Goal: Information Seeking & Learning: Check status

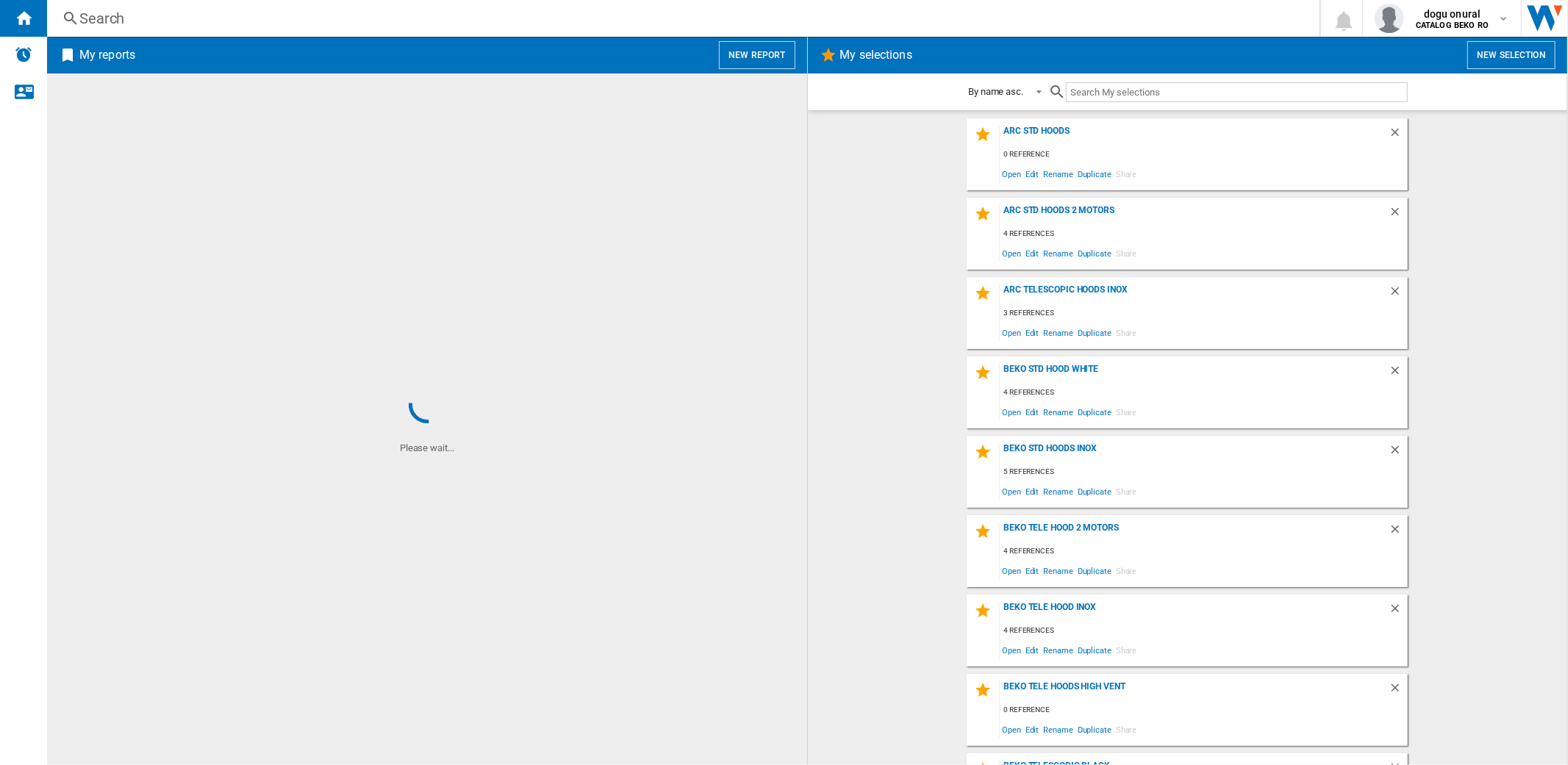
click at [120, 14] on div "Search" at bounding box center [680, 19] width 1202 height 21
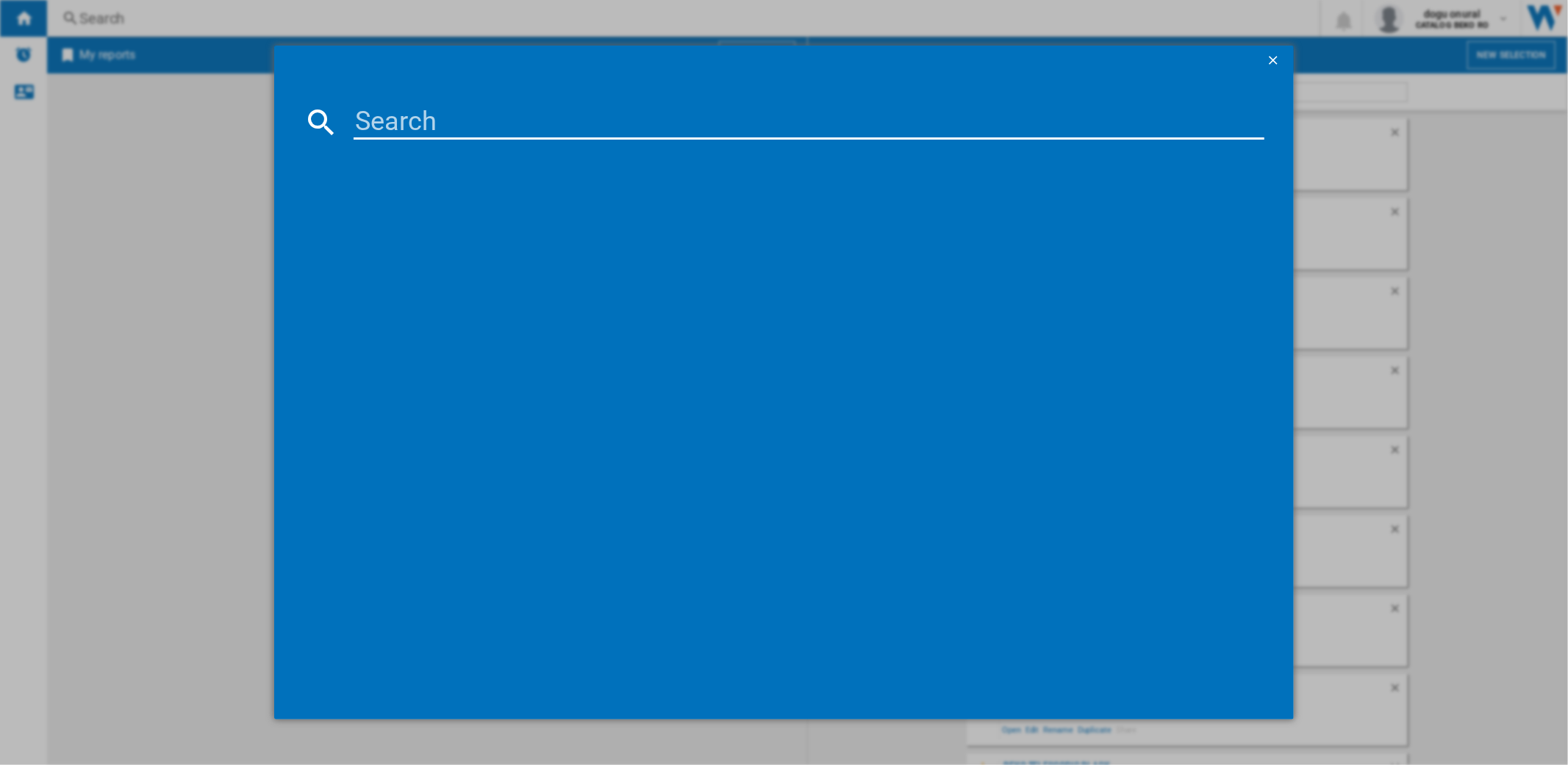
click at [545, 110] on input at bounding box center [809, 122] width 910 height 35
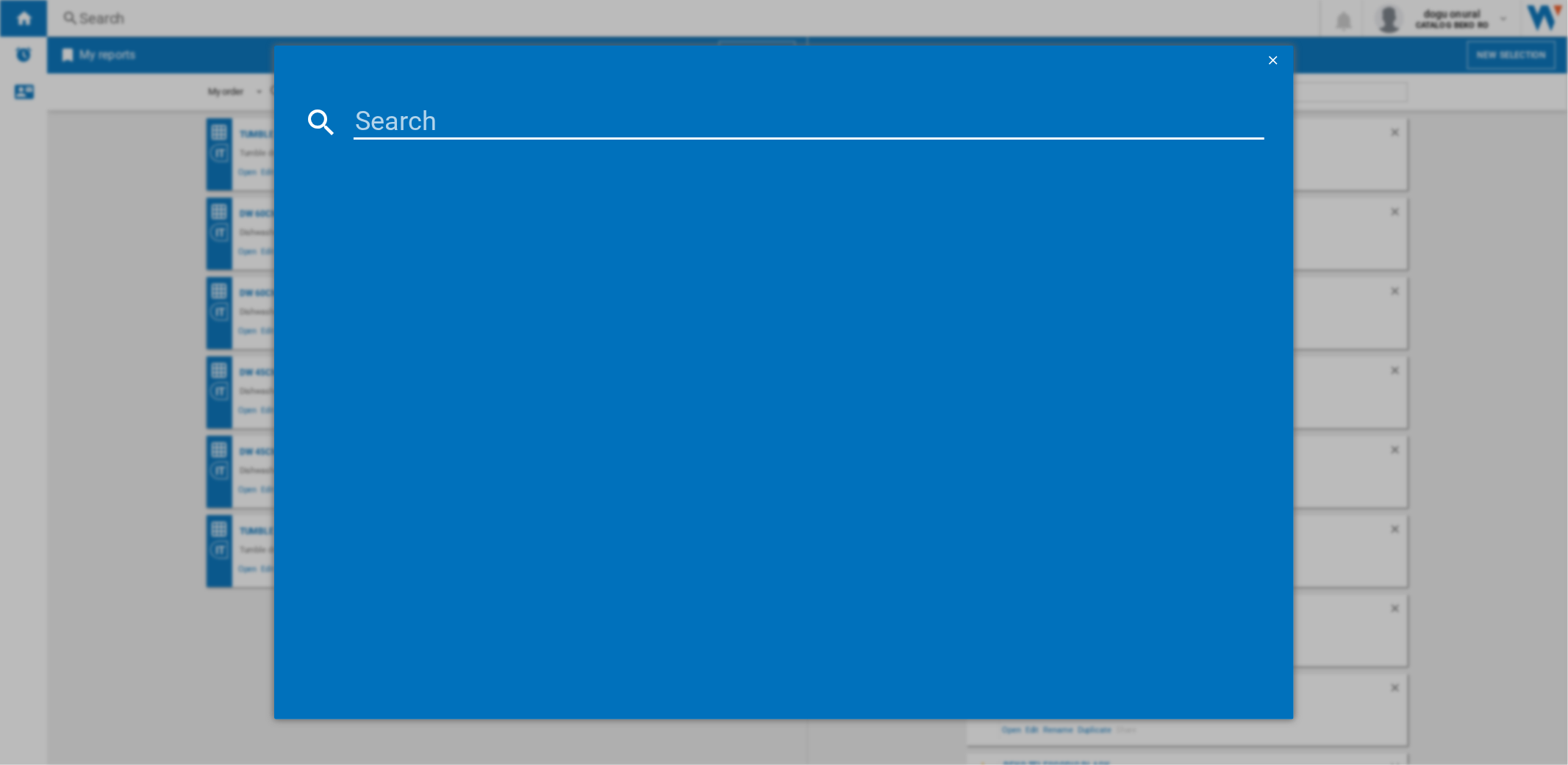
paste input "EHD3PWDNPD206"
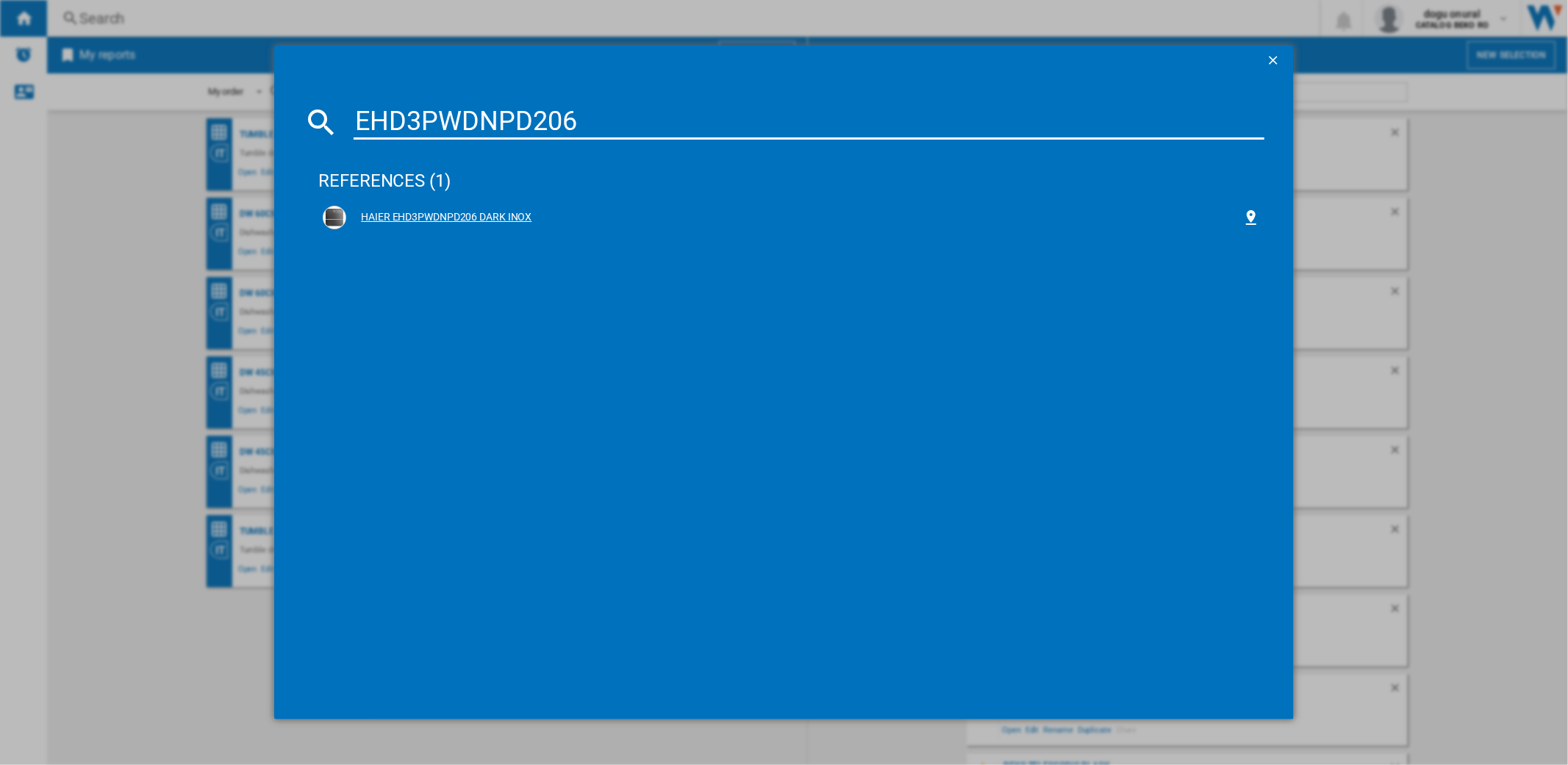
type input "EHD3PWDNPD206"
click at [463, 213] on div "HAIER EHD3PWDNPD206 DARK INOX" at bounding box center [794, 217] width 895 height 14
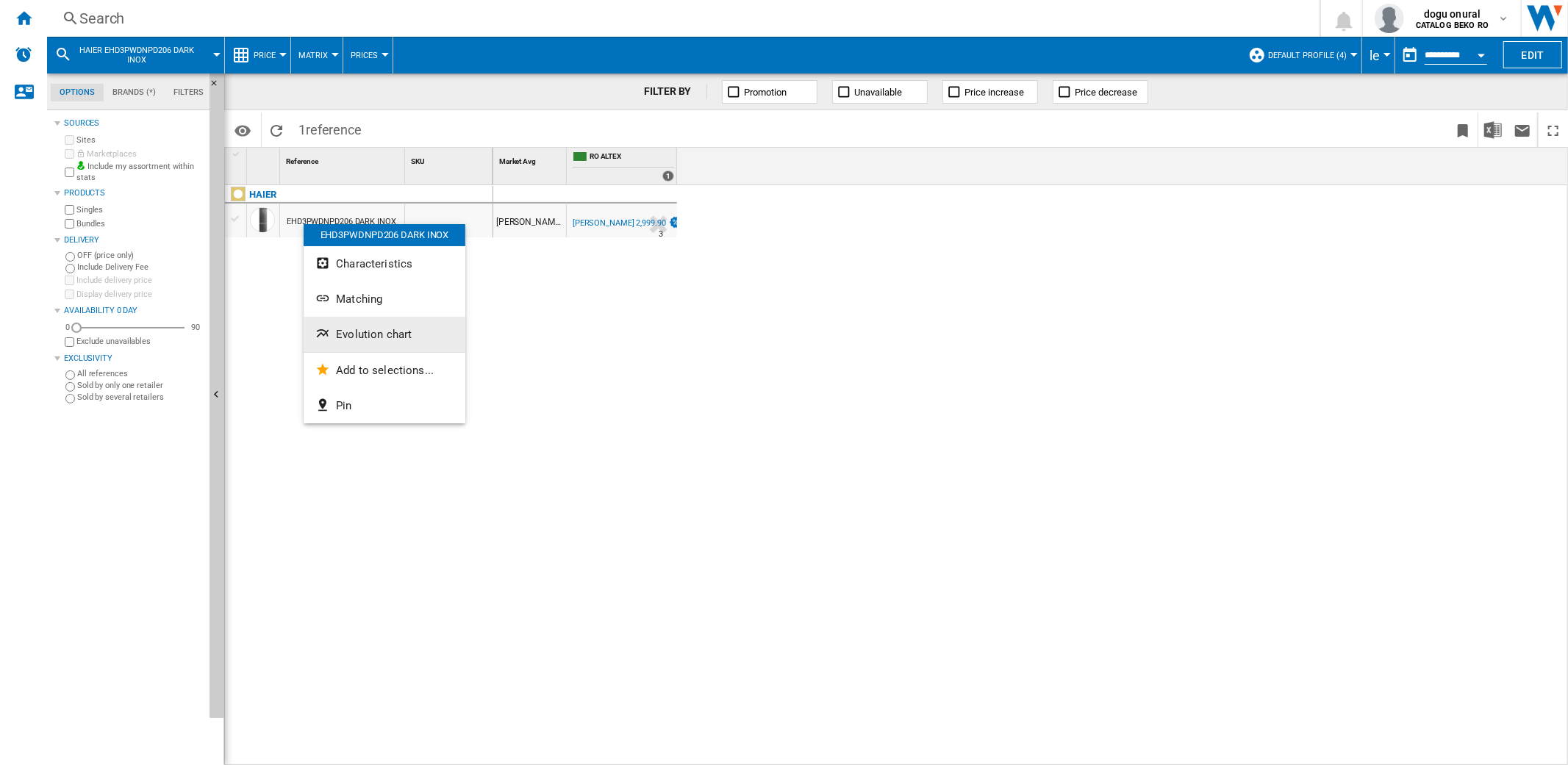
click at [373, 333] on span "Evolution chart" at bounding box center [374, 335] width 76 height 13
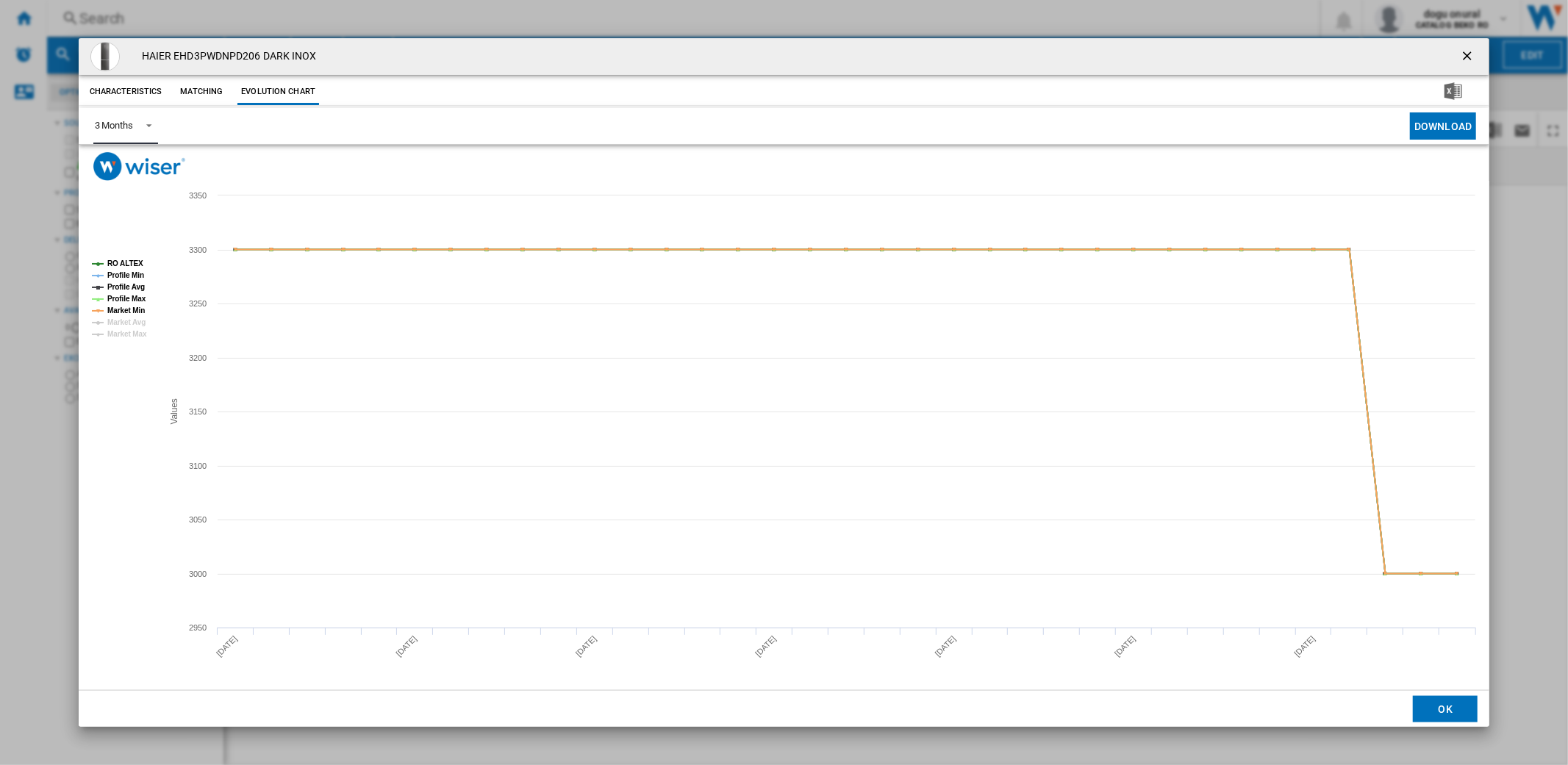
click at [156, 125] on md-select-value "3 Months" at bounding box center [125, 126] width 65 height 36
click at [147, 172] on md-option "6 Months" at bounding box center [132, 162] width 100 height 35
